Goal: Obtain resource: Obtain resource

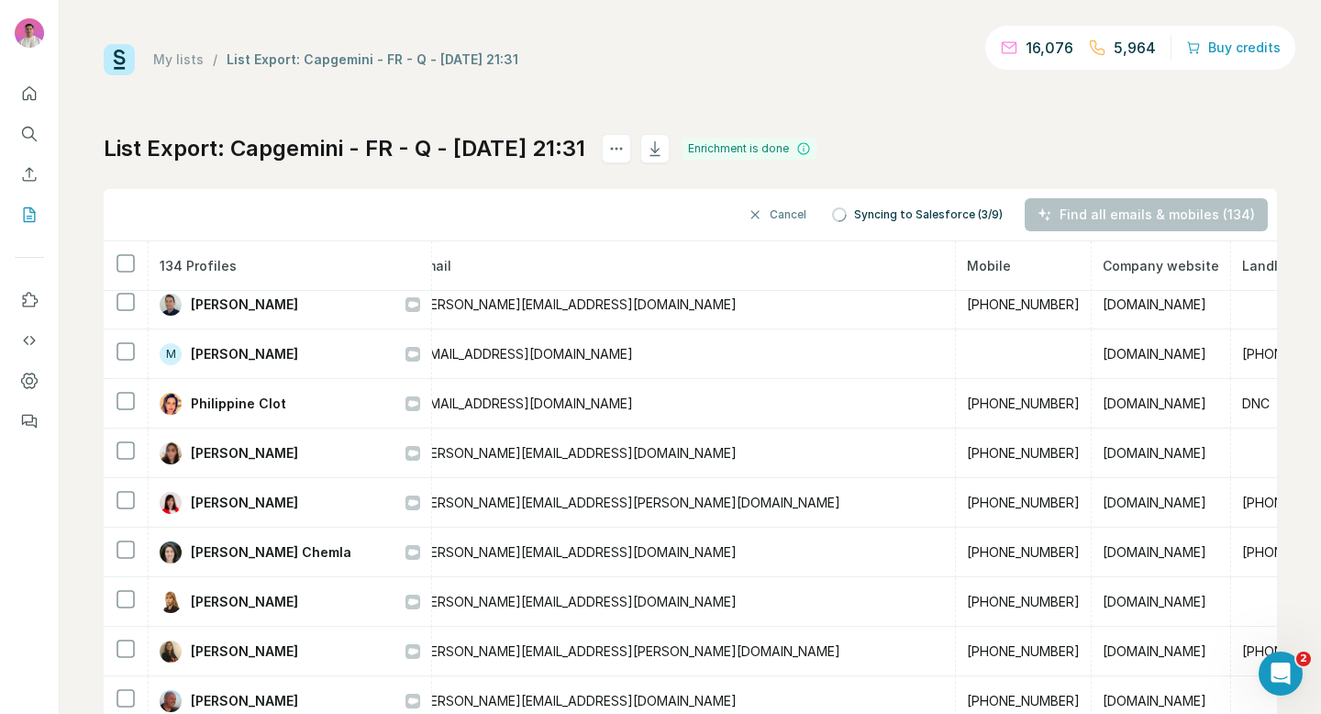
scroll to position [56, 0]
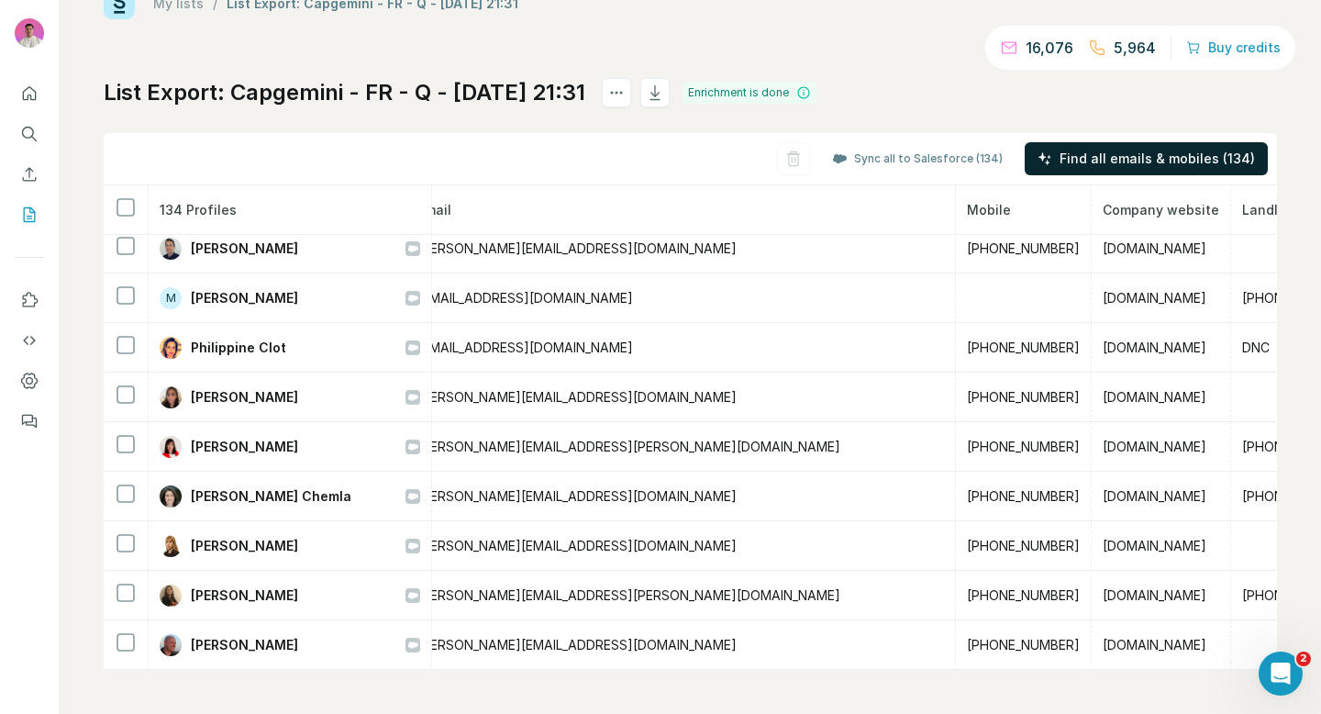
drag, startPoint x: 1172, startPoint y: 161, endPoint x: 1129, endPoint y: 109, distance: 66.5
drag, startPoint x: 426, startPoint y: 93, endPoint x: 238, endPoint y: 97, distance: 188.1
click at [238, 97] on h1 "List Export: Capgemini - FR - Q - 06/10/2025 21:31" at bounding box center [345, 92] width 482 height 29
copy h1 "Capgemini - FR - Q"
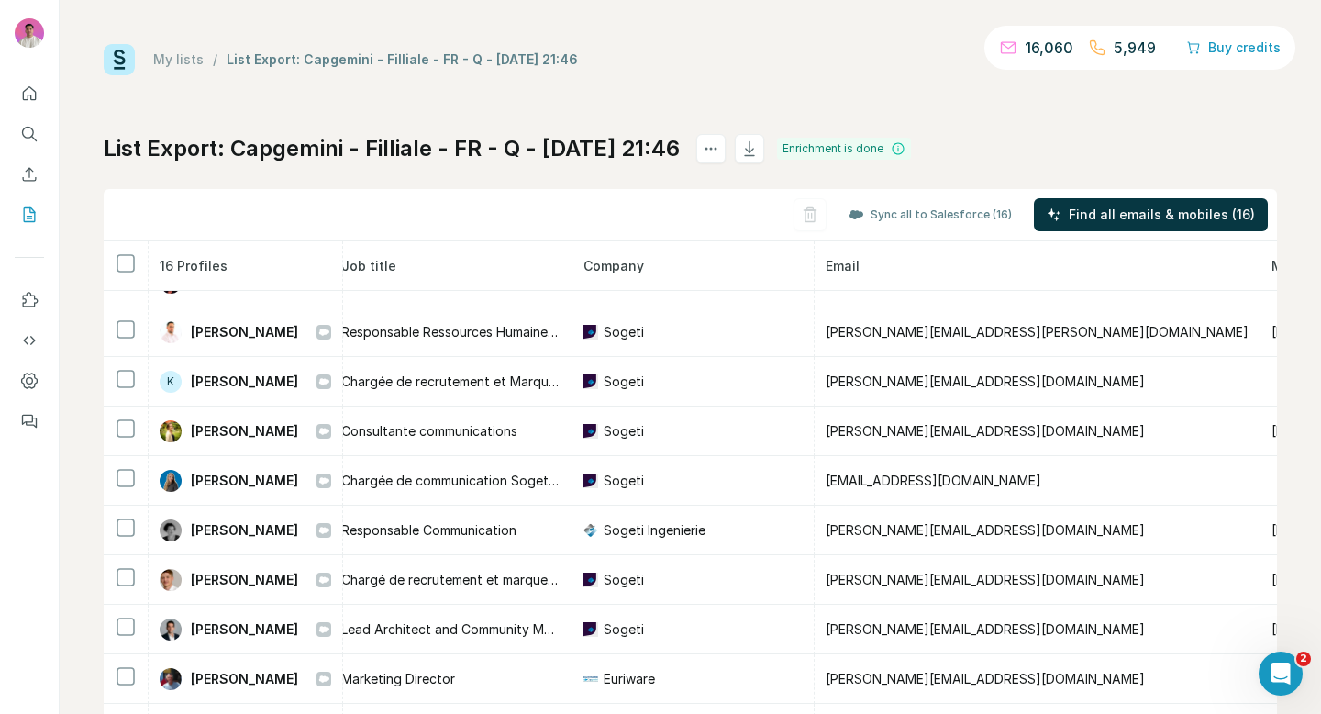
scroll to position [358, 229]
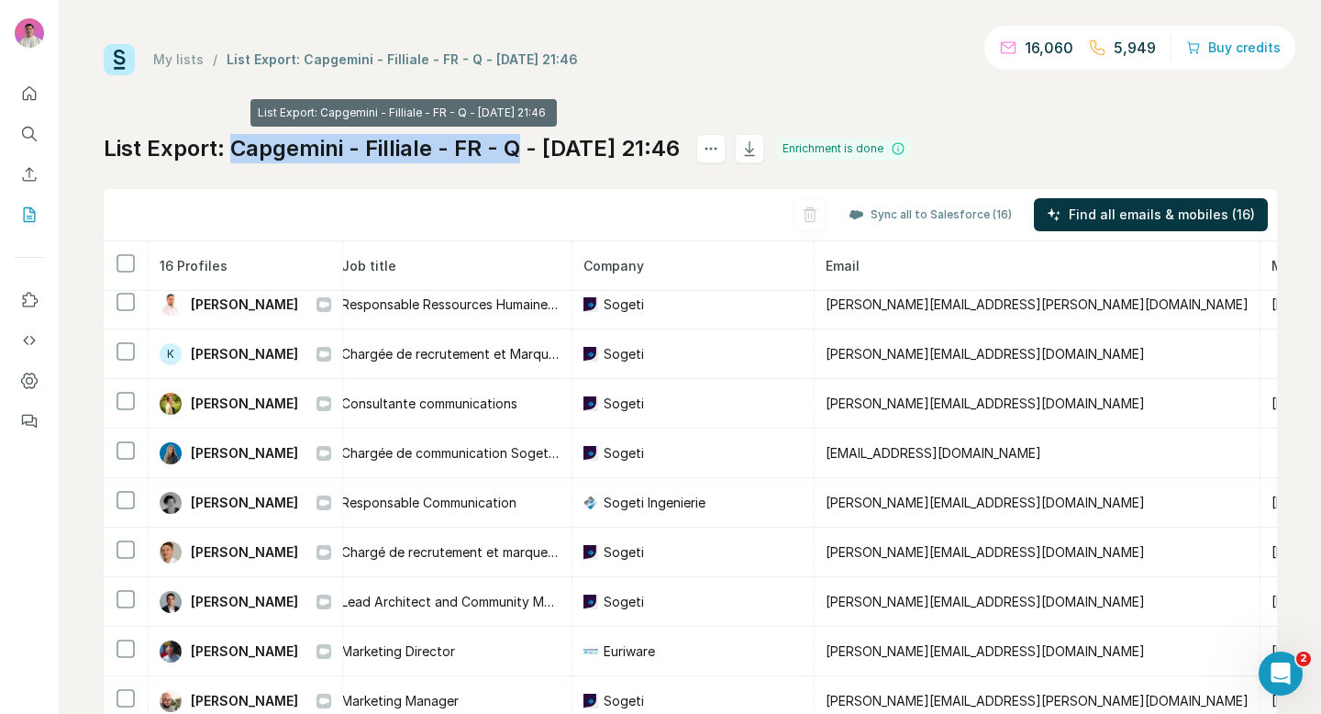
drag, startPoint x: 233, startPoint y: 146, endPoint x: 511, endPoint y: 150, distance: 278.0
click at [516, 150] on h1 "List Export: Capgemini - Filliale - FR - Q - [DATE] 21:46" at bounding box center [392, 148] width 576 height 29
copy h1 "Capgemini - Filliale - FR - Q"
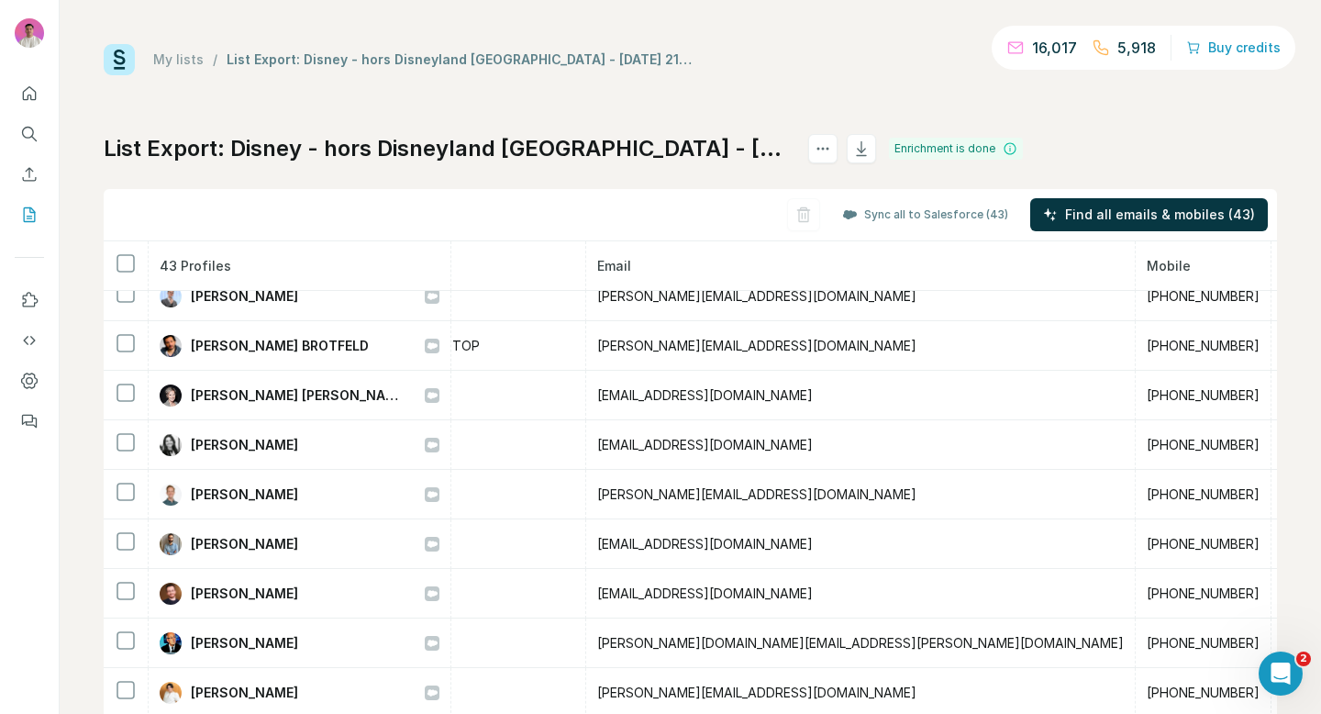
scroll to position [0, 566]
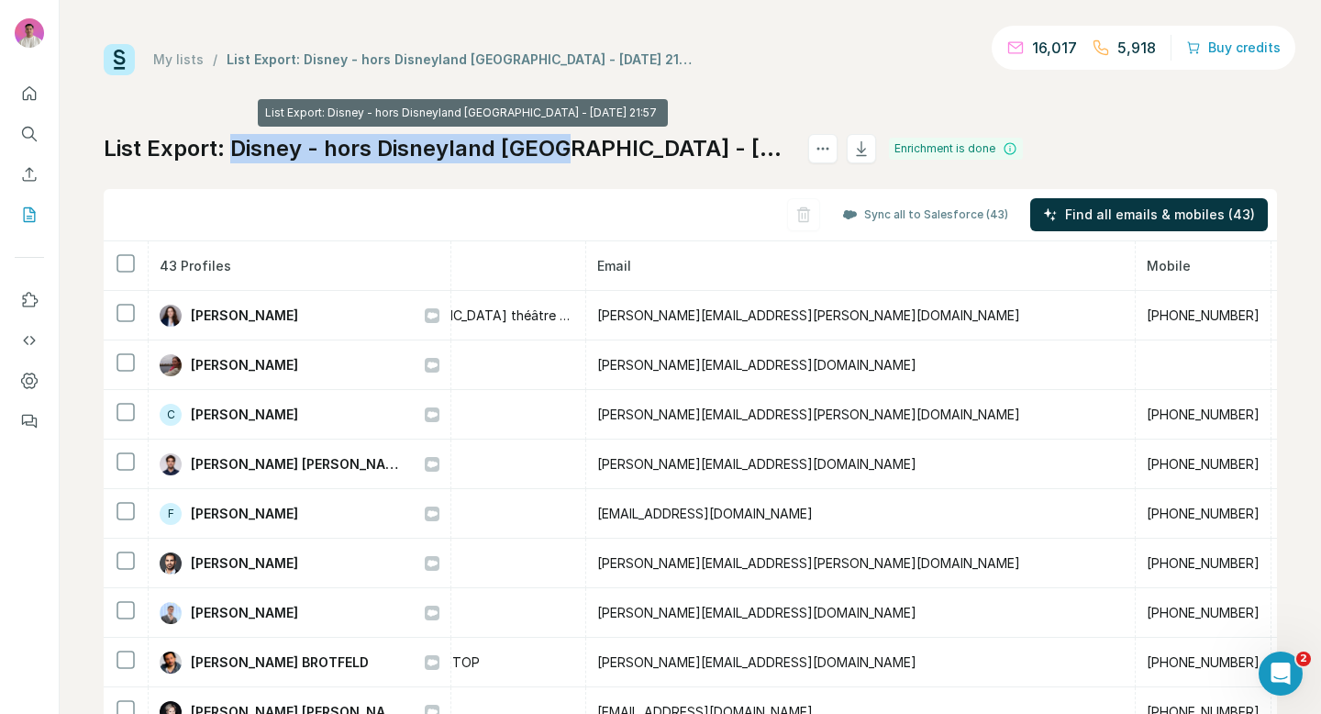
drag, startPoint x: 544, startPoint y: 146, endPoint x: 238, endPoint y: 153, distance: 306.5
click at [238, 153] on h1 "List Export: Disney - hors Disneyland Paris - 06/10/2025 21:57" at bounding box center [448, 148] width 688 height 29
copy h1 "Disney - hors Disneyland Paris"
